Goal: Navigation & Orientation: Find specific page/section

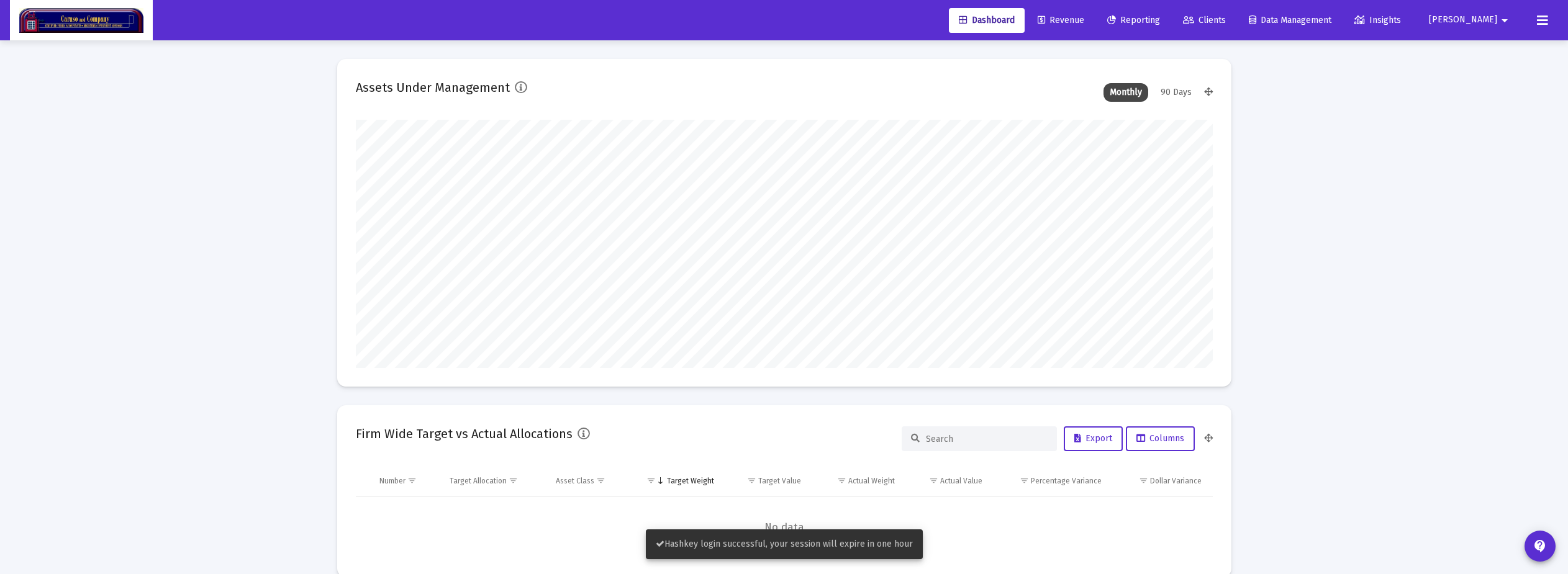
type input "[DATE]"
drag, startPoint x: 1102, startPoint y: 16, endPoint x: 1126, endPoint y: 16, distance: 24.0
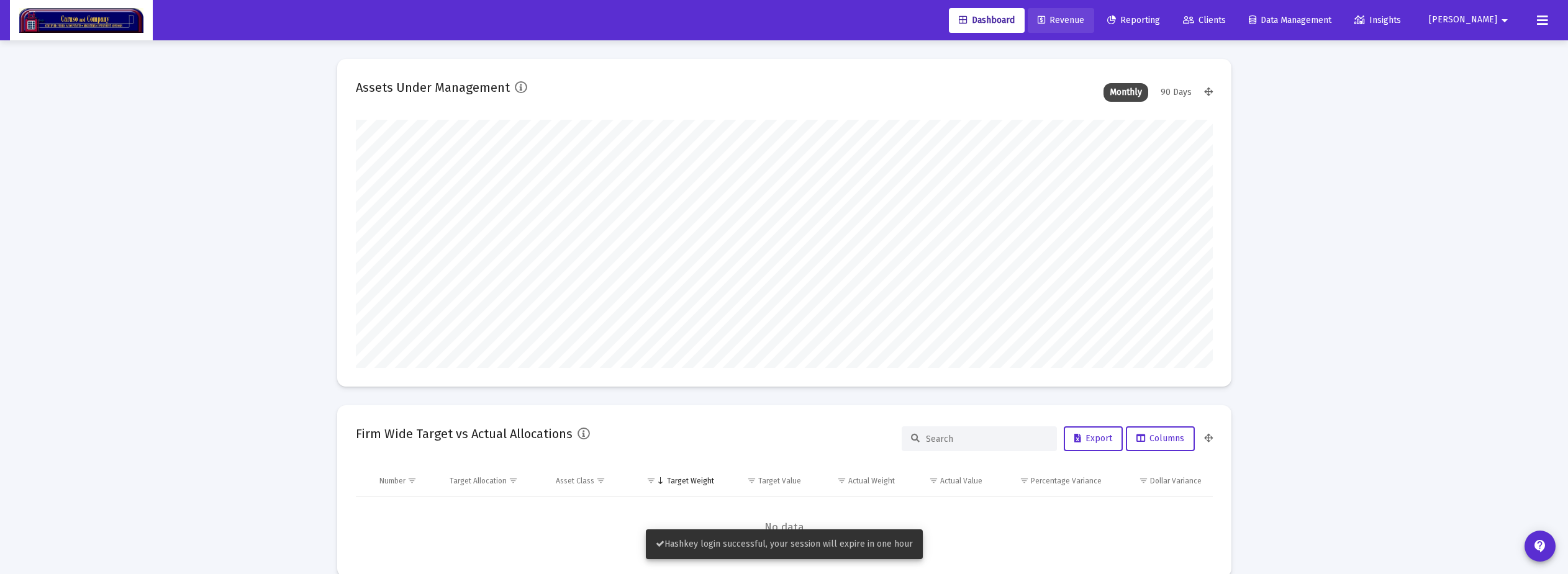
click at [893, 16] on span "Revenue" at bounding box center [1061, 20] width 47 height 11
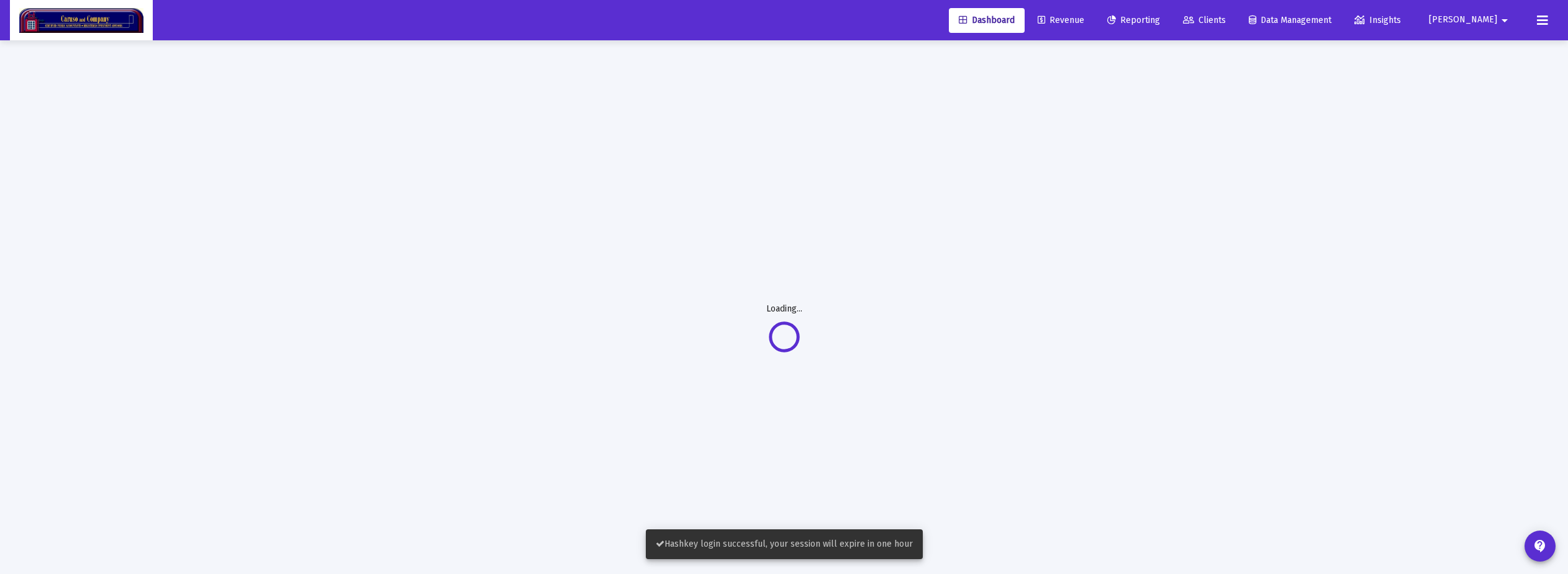
click at [893, 16] on span "Reporting" at bounding box center [1134, 20] width 53 height 11
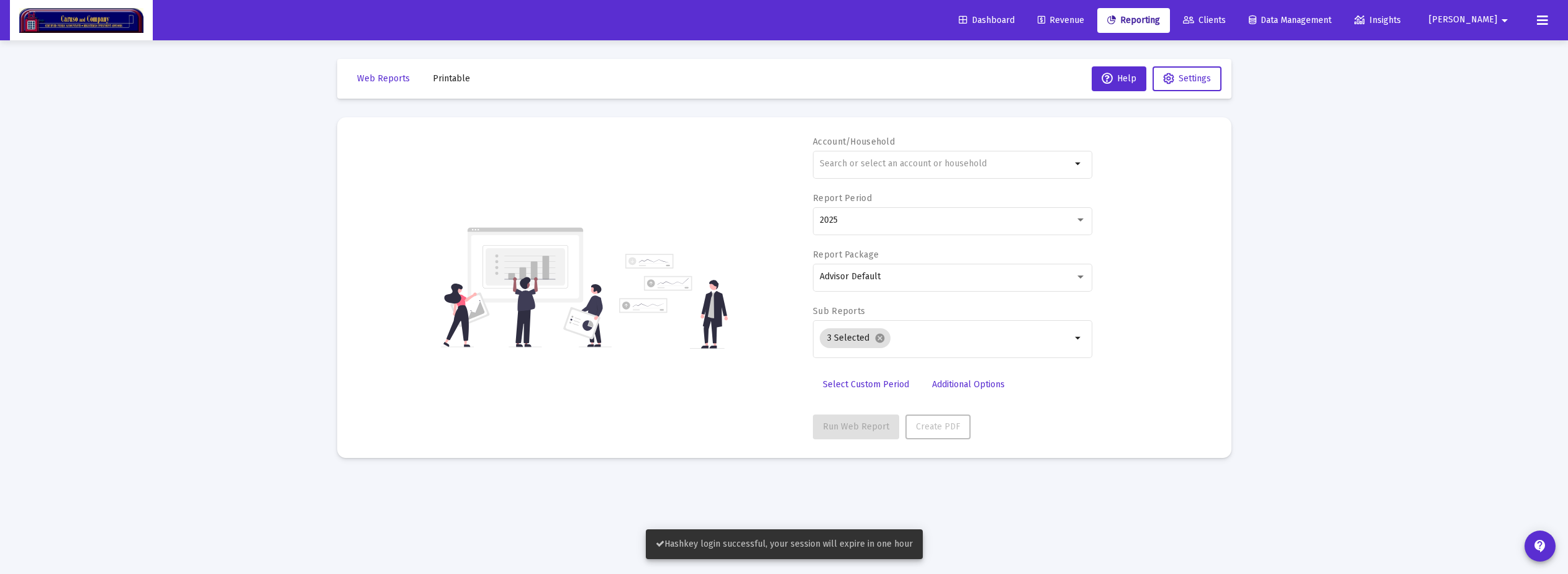
click at [893, 17] on link "Revenue" at bounding box center [1060, 20] width 66 height 24
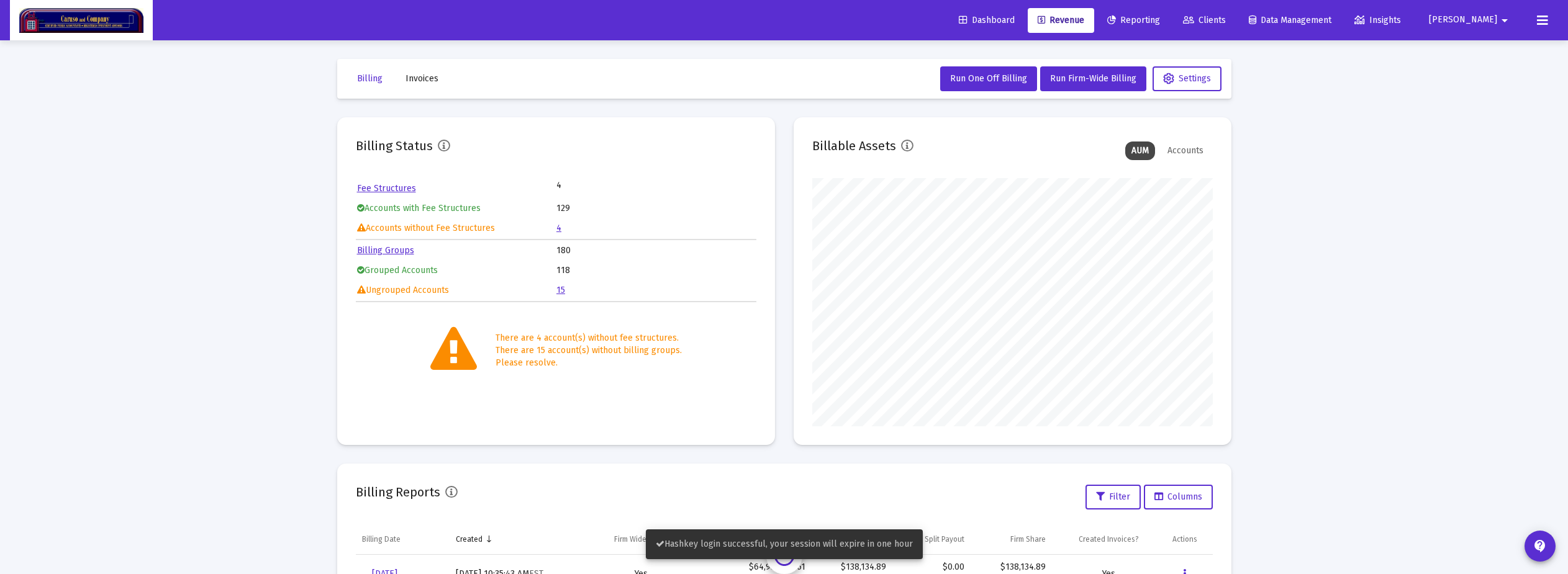
scroll to position [248, 400]
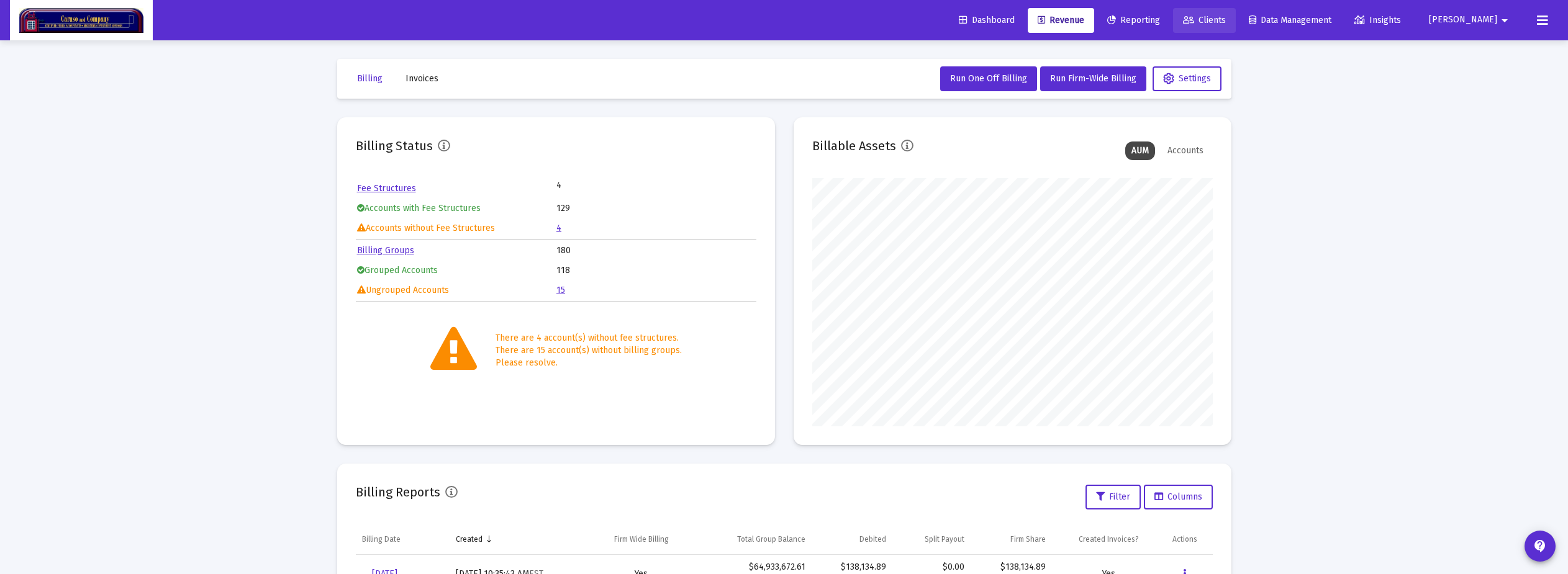
click at [893, 17] on link "Clients" at bounding box center [1204, 20] width 63 height 24
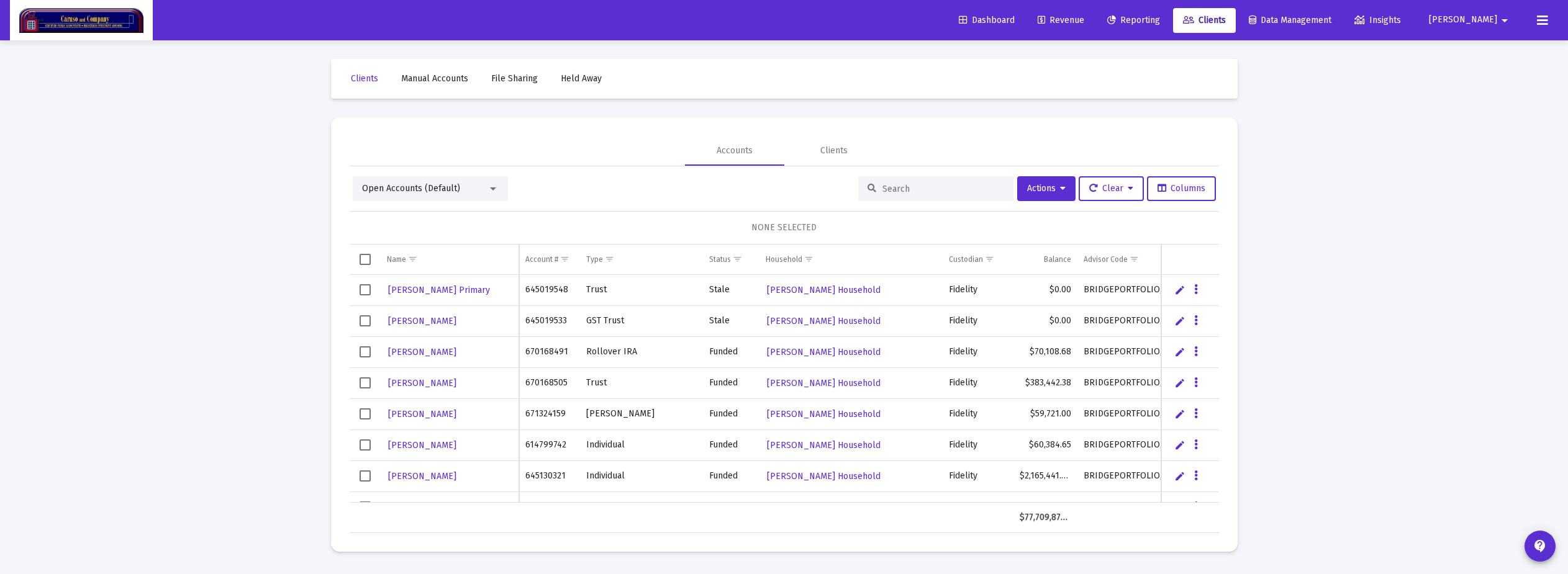
click at [483, 190] on div "Open Accounts (Default)" at bounding box center [425, 189] width 126 height 12
click at [614, 155] on div at bounding box center [784, 287] width 1568 height 574
click at [893, 22] on span "Revenue" at bounding box center [1061, 20] width 47 height 11
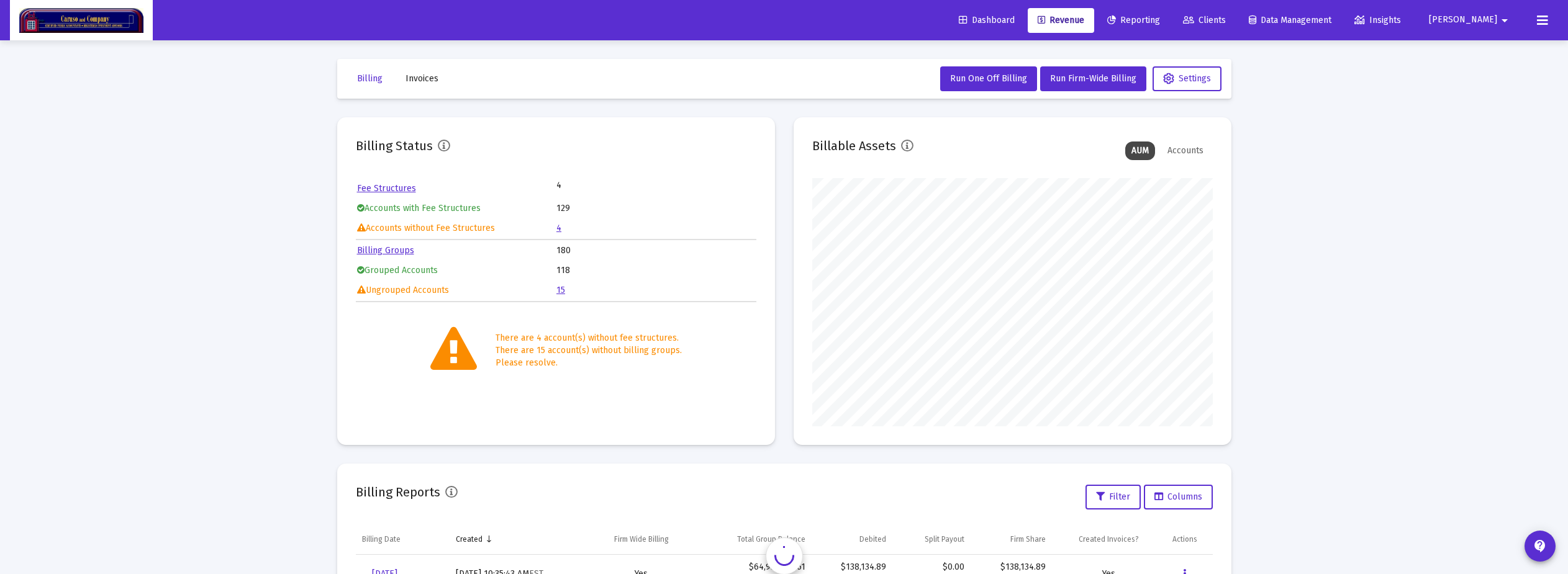
scroll to position [248, 400]
click at [893, 24] on mat-icon "arrow_drop_down" at bounding box center [1504, 20] width 15 height 24
click at [893, 21] on div at bounding box center [784, 287] width 1568 height 574
click at [893, 21] on icon at bounding box center [1543, 20] width 11 height 15
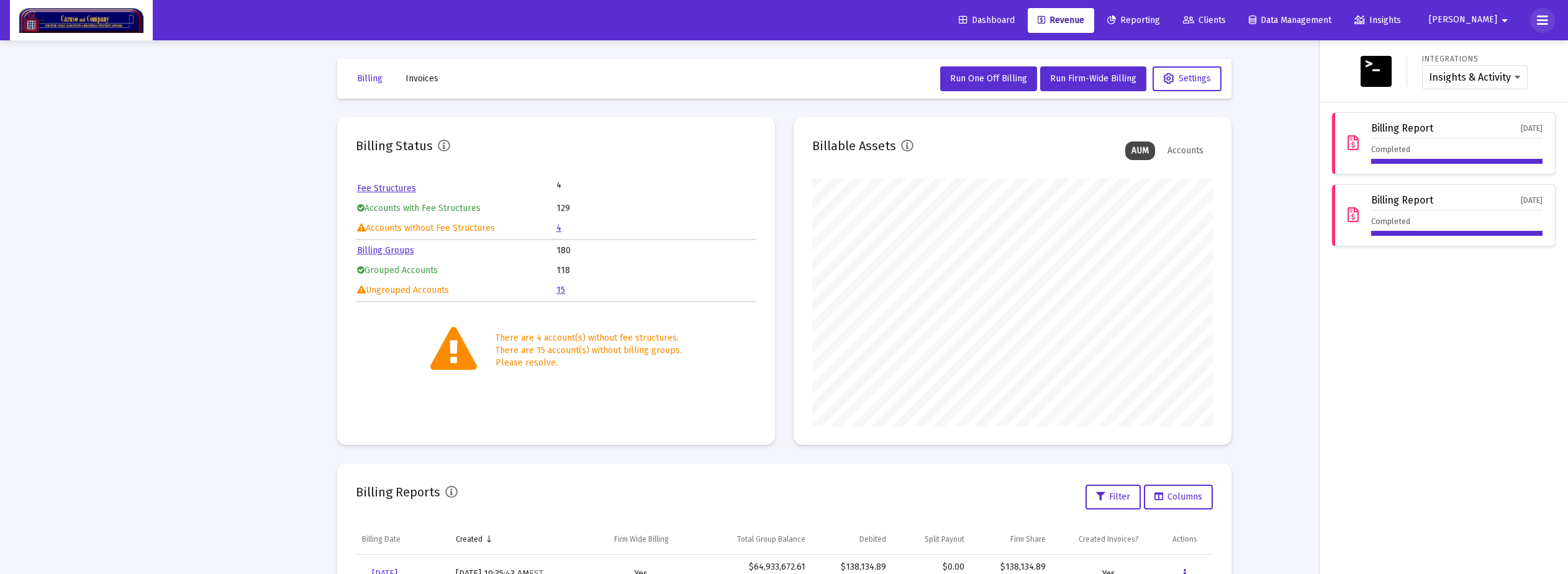
click at [893, 21] on icon at bounding box center [1543, 20] width 11 height 15
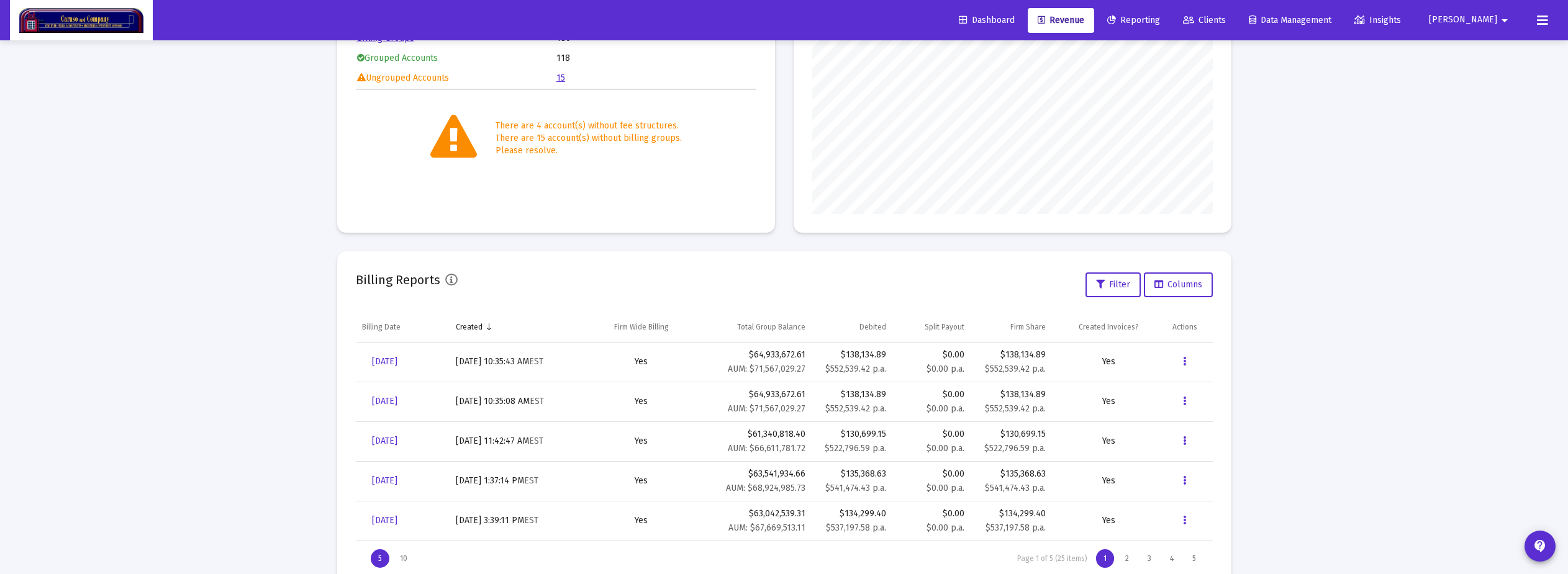
scroll to position [251, 0]
